Goal: Navigation & Orientation: Find specific page/section

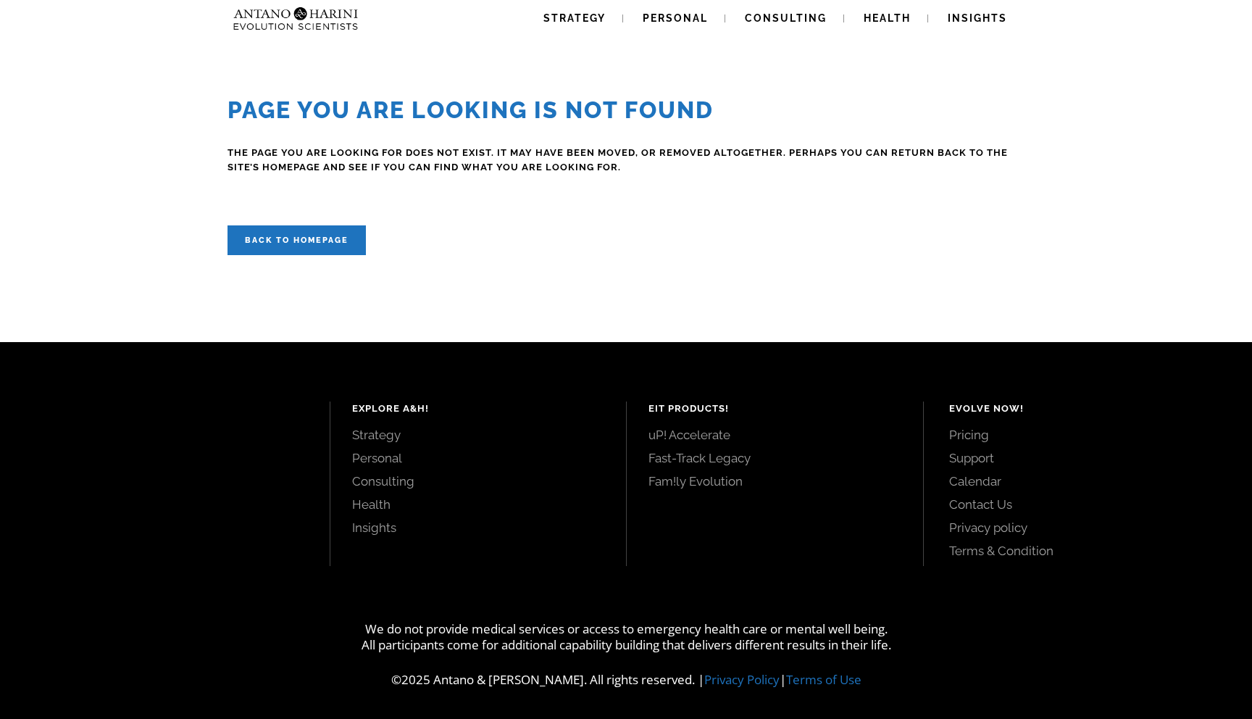
click at [281, 30] on img at bounding box center [267, 18] width 78 height 37
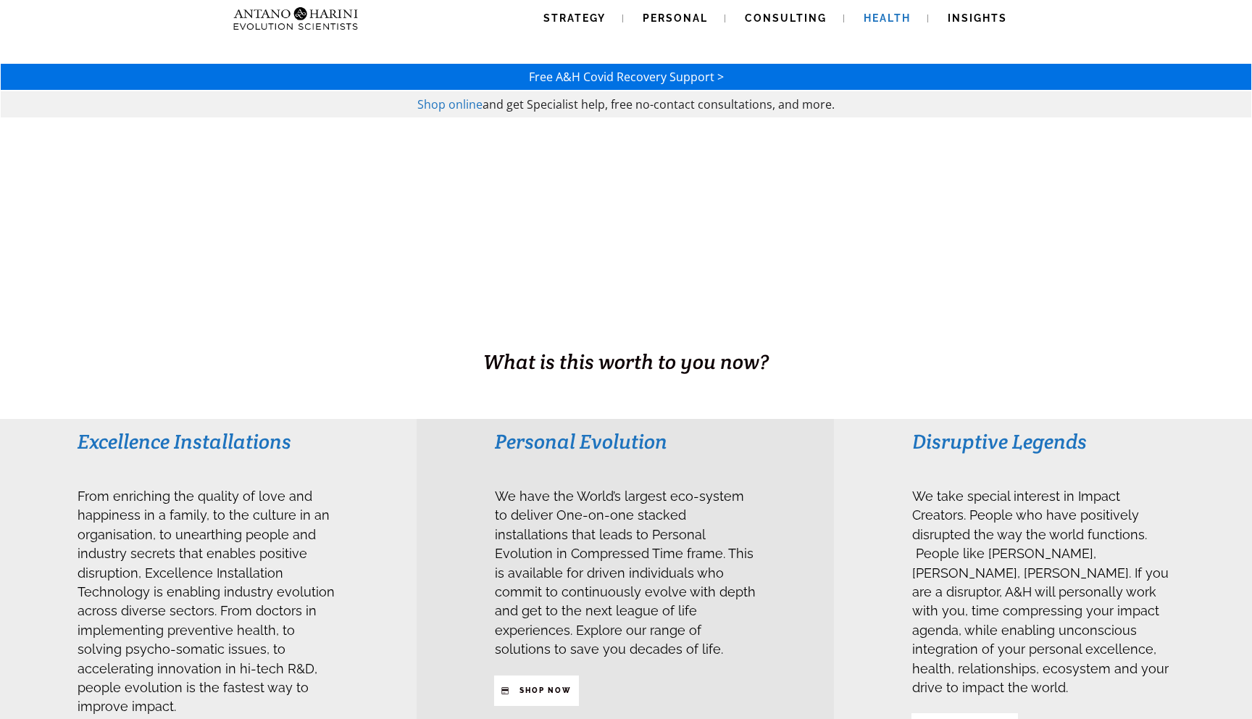
click at [899, 20] on span "Health" at bounding box center [887, 18] width 47 height 12
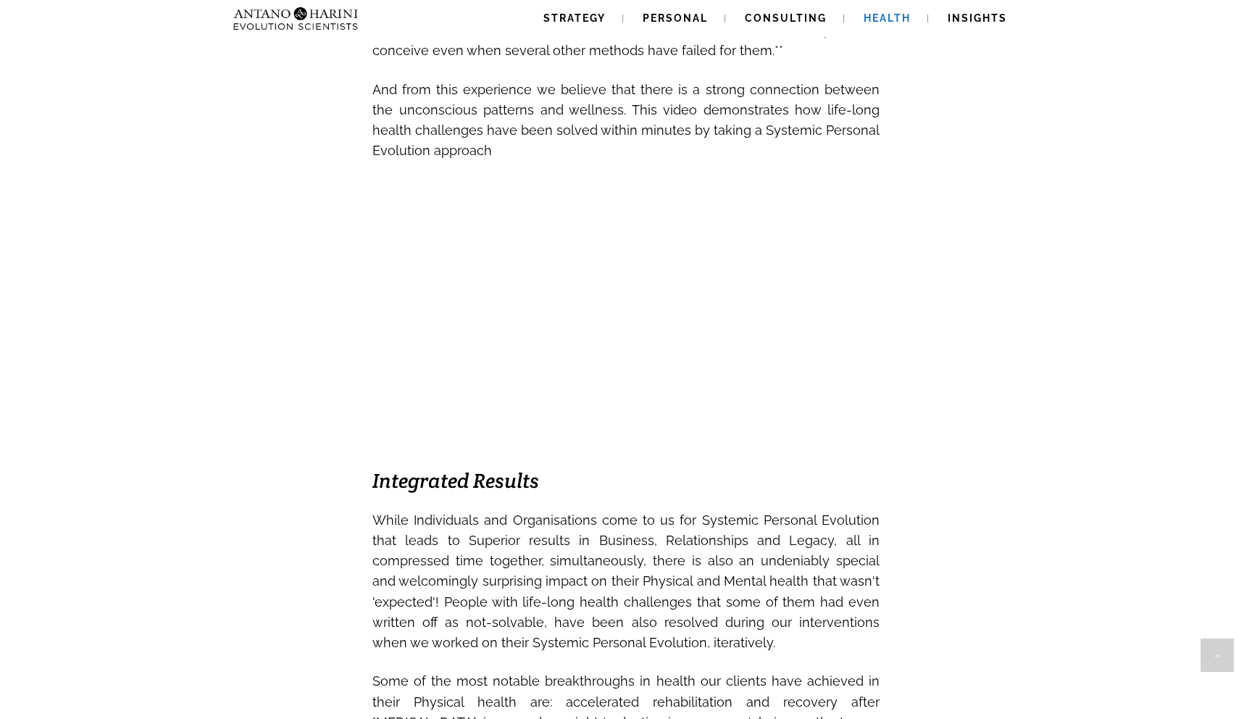
scroll to position [725, 0]
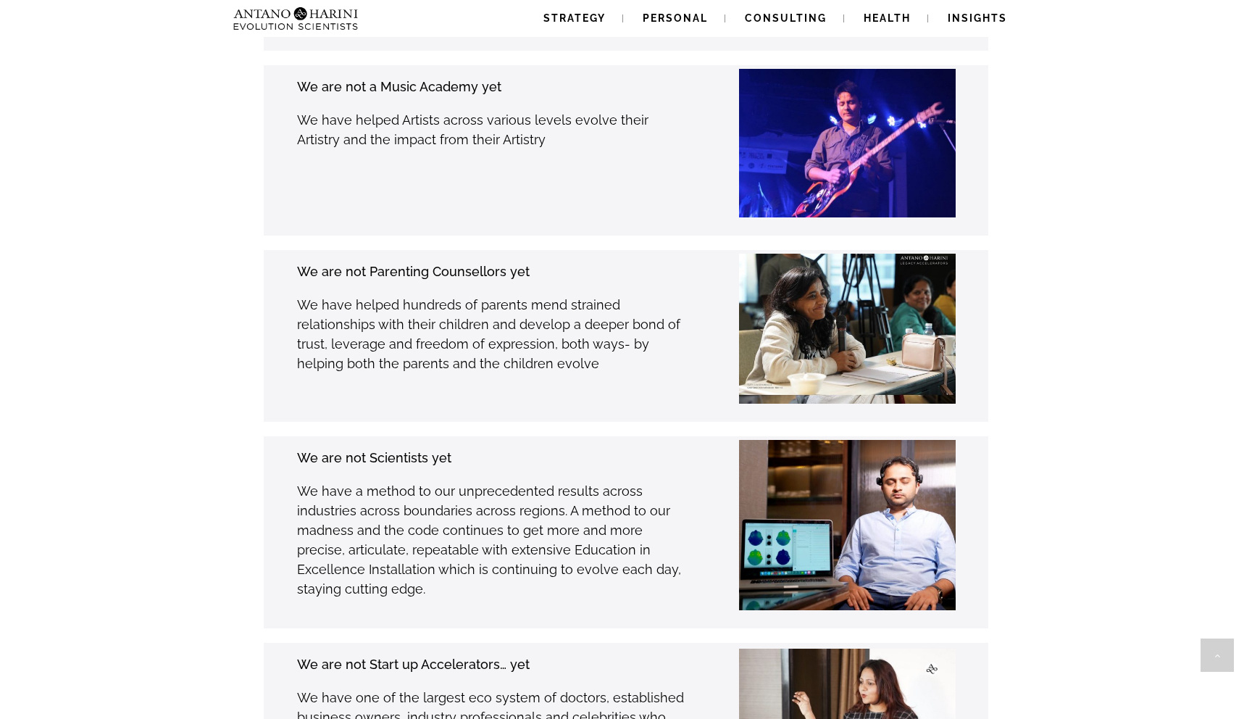
scroll to position [3518, 0]
